Goal: Communication & Community: Connect with others

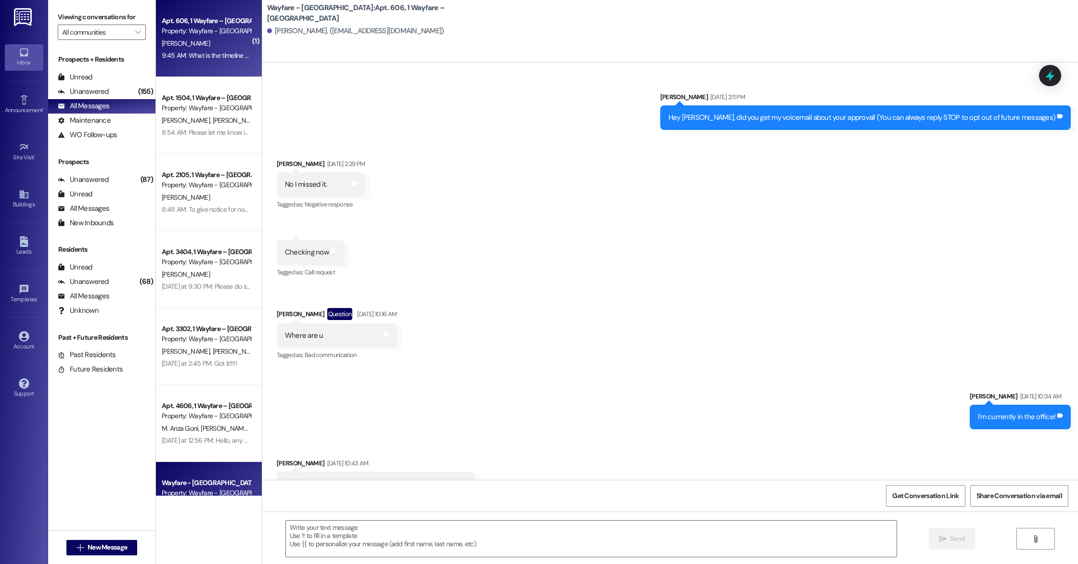
scroll to position [3247, 0]
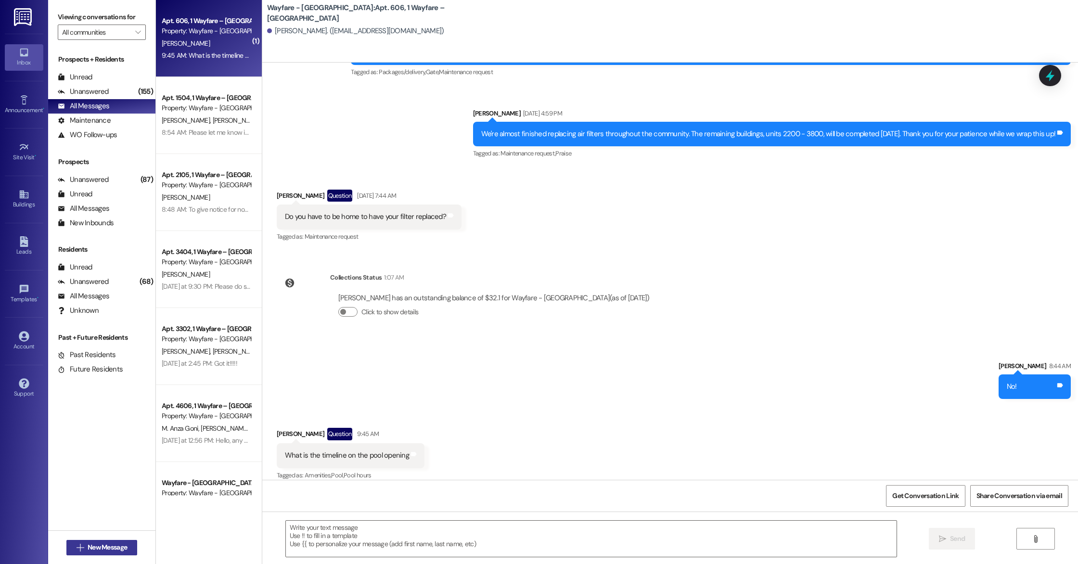
click at [88, 546] on span "New Message" at bounding box center [107, 548] width 39 height 10
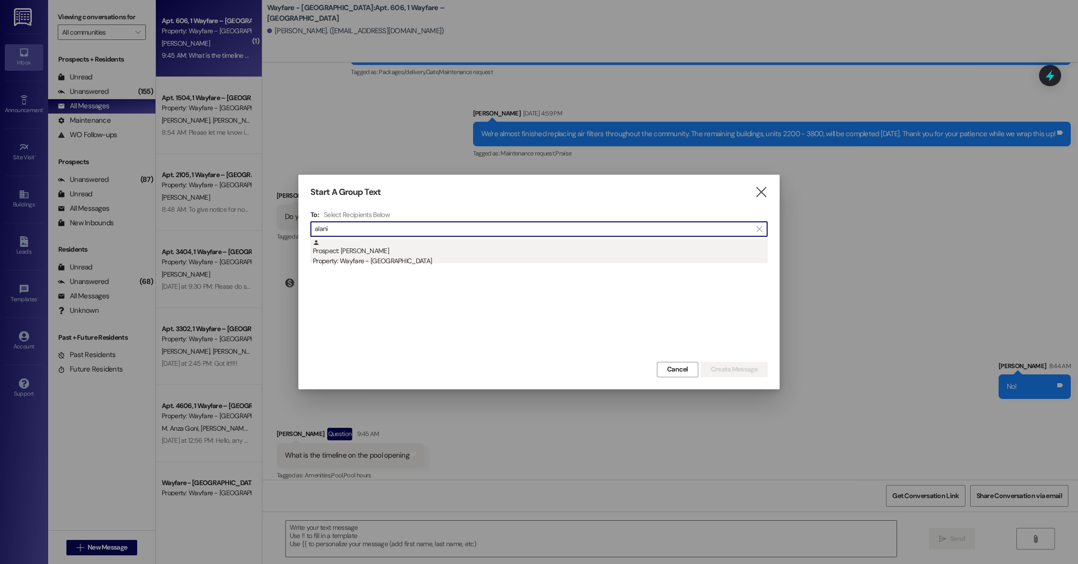
type input "alani"
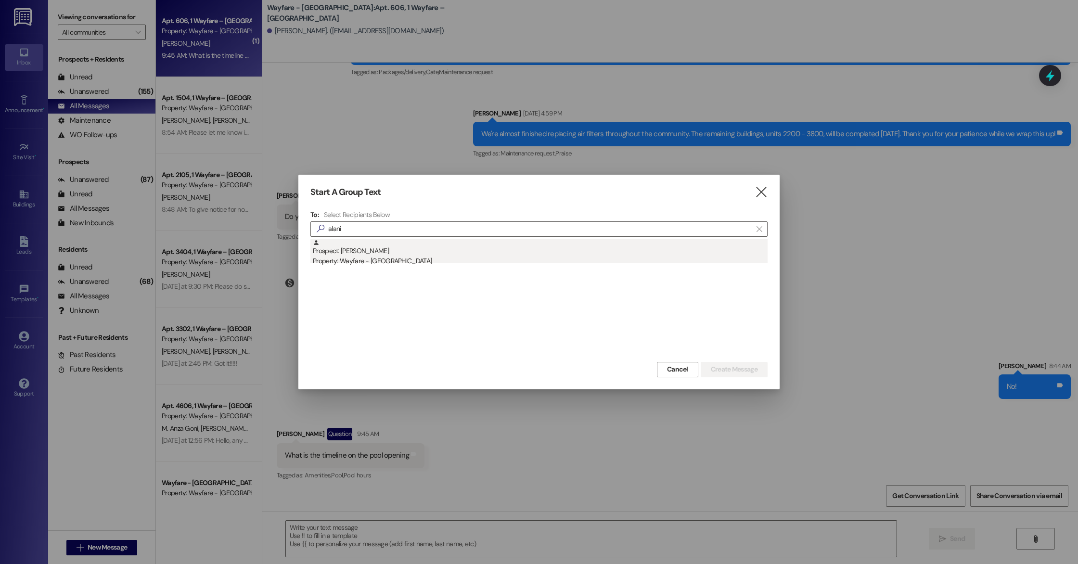
click at [440, 262] on div "Property: Wayfare - [GEOGRAPHIC_DATA]" at bounding box center [540, 261] width 455 height 10
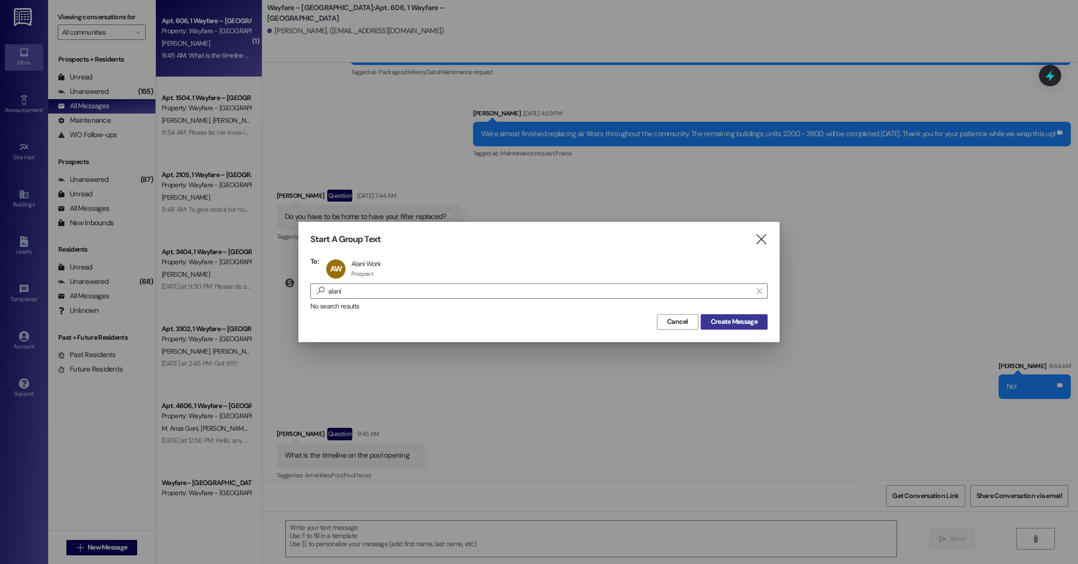
click at [735, 324] on span "Create Message" at bounding box center [734, 322] width 47 height 10
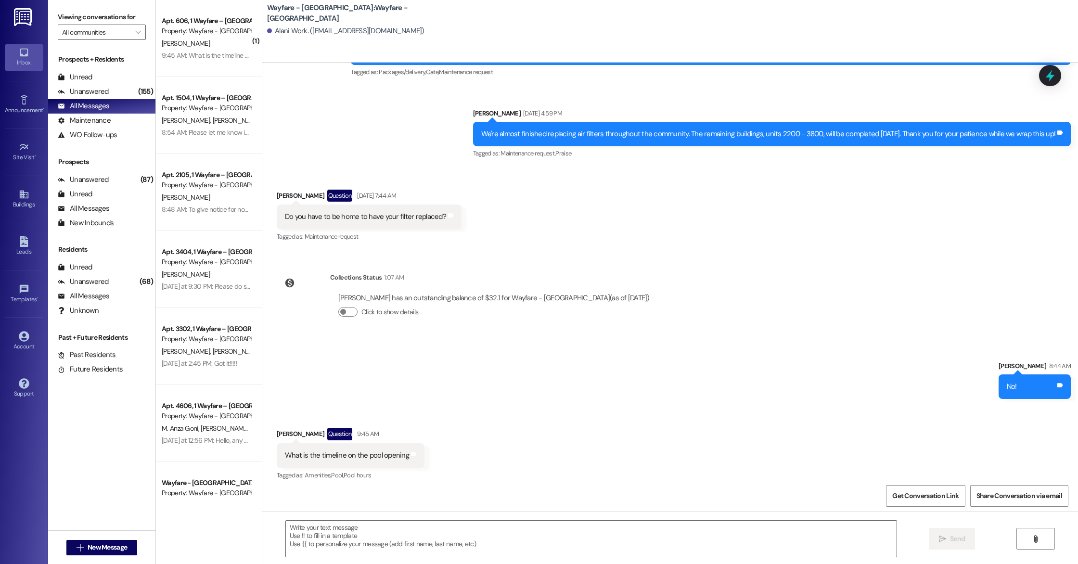
scroll to position [0, 0]
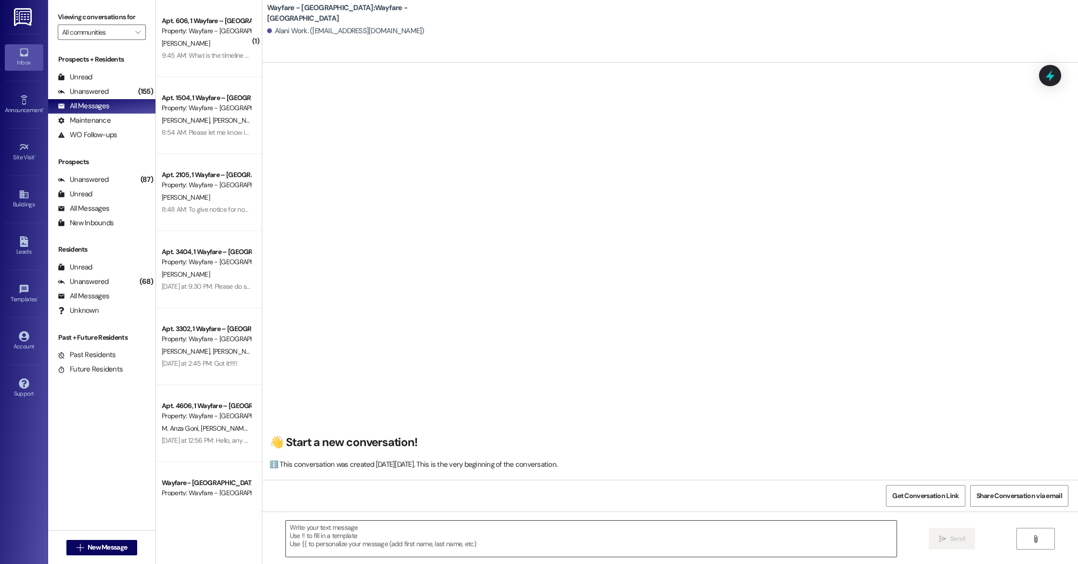
click at [320, 525] on textarea at bounding box center [591, 539] width 611 height 36
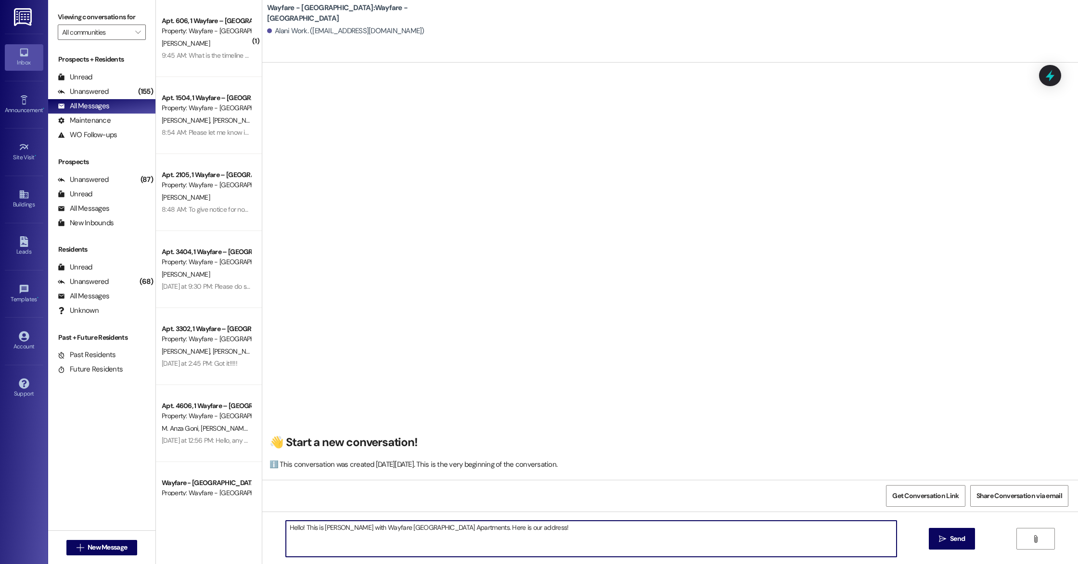
paste textarea "[STREET_ADDRESS]"
click at [518, 531] on textarea "Hello! This is [PERSON_NAME] with Wayfare [GEOGRAPHIC_DATA] Apartments. Here is…" at bounding box center [591, 539] width 611 height 36
type textarea "Hello! This is [PERSON_NAME] with Wayfare [GEOGRAPHIC_DATA] Apartments. Here is…"
click at [623, 526] on textarea "Hello! This is [PERSON_NAME] with Wayfare [GEOGRAPHIC_DATA] Apartments. Here is…" at bounding box center [591, 539] width 611 height 36
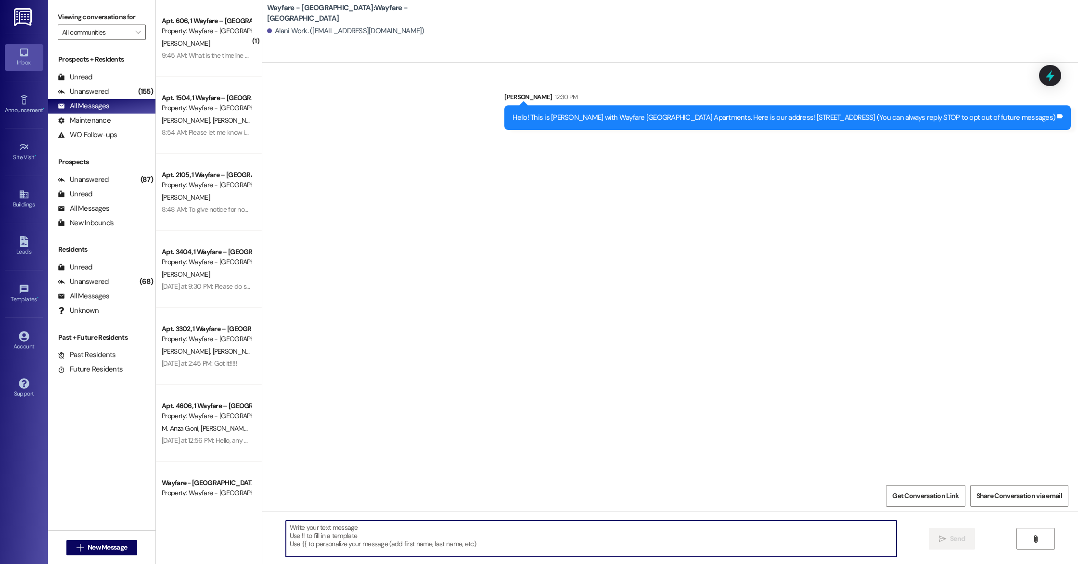
scroll to position [0, 0]
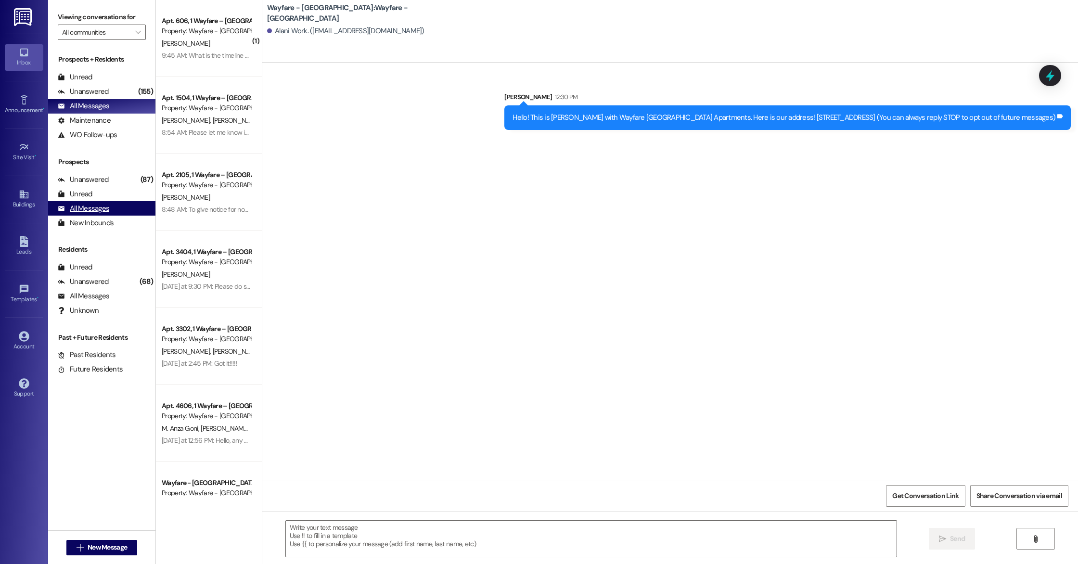
click at [92, 208] on div "All Messages" at bounding box center [84, 209] width 52 height 10
